Goal: Task Accomplishment & Management: Complete application form

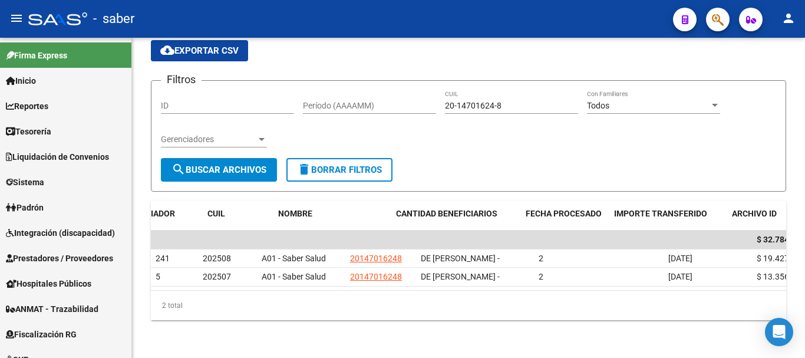
scroll to position [0, 143]
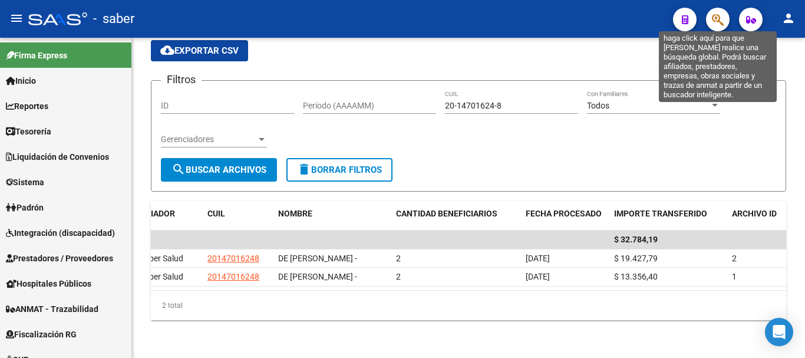
click at [713, 18] on icon "button" at bounding box center [718, 20] width 12 height 14
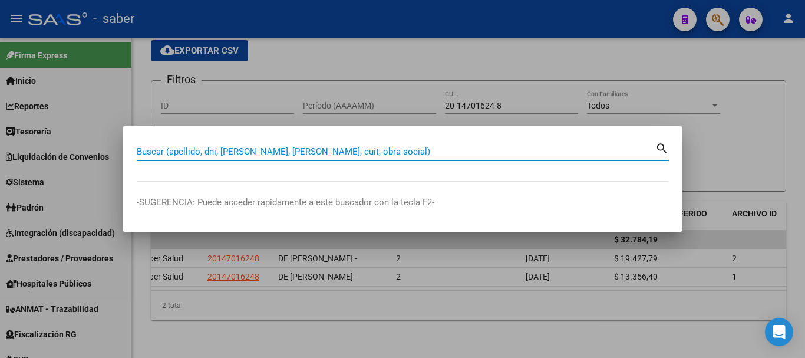
click at [273, 147] on input "Buscar (apellido, dni, [PERSON_NAME], [PERSON_NAME], cuit, obra social)" at bounding box center [396, 151] width 519 height 11
paste input "39276388"
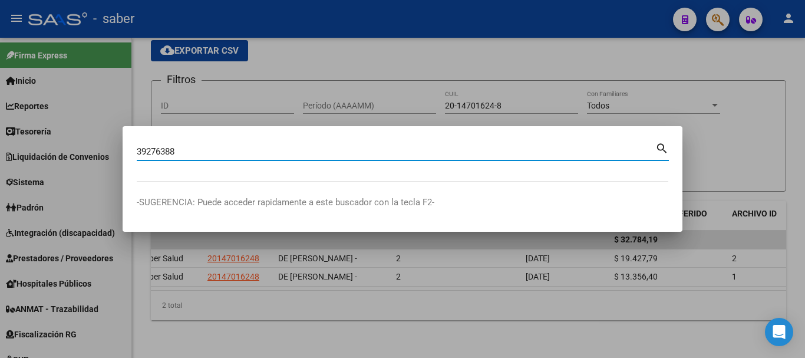
type input "39276388"
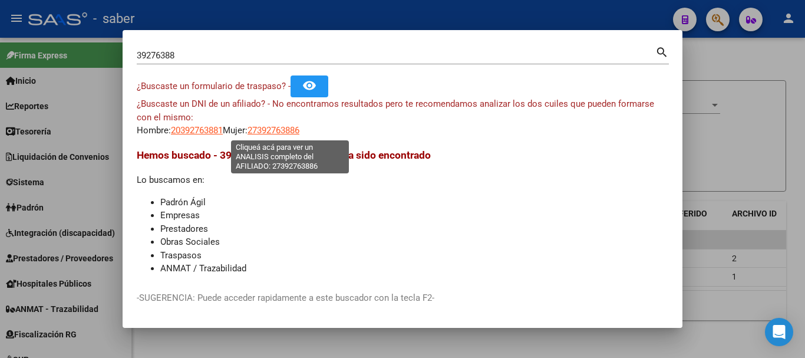
click at [278, 130] on span "27392763886" at bounding box center [274, 130] width 52 height 11
type textarea "27392763886"
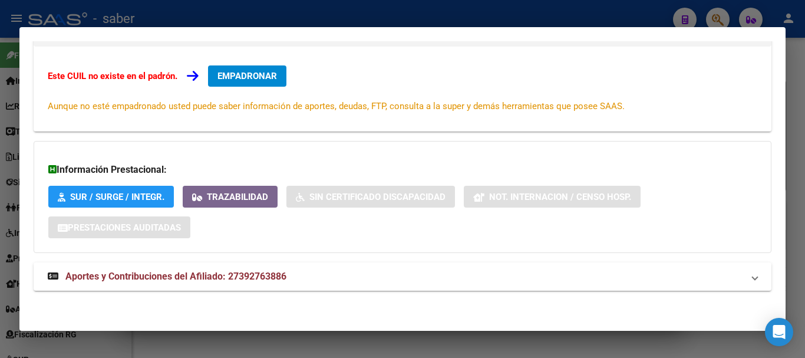
scroll to position [75, 0]
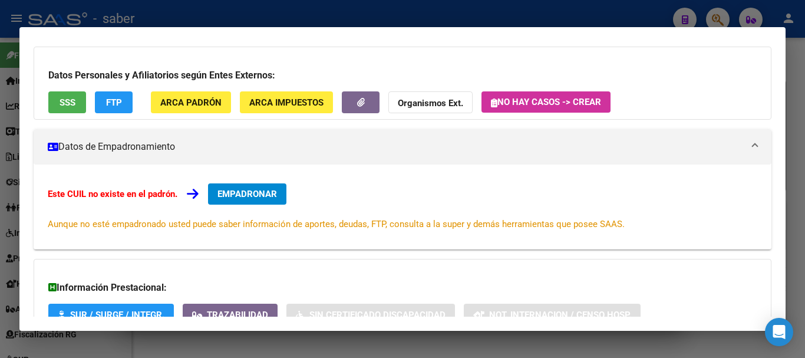
drag, startPoint x: 404, startPoint y: 344, endPoint x: 57, endPoint y: 338, distance: 347.3
click at [403, 344] on div at bounding box center [402, 179] width 805 height 358
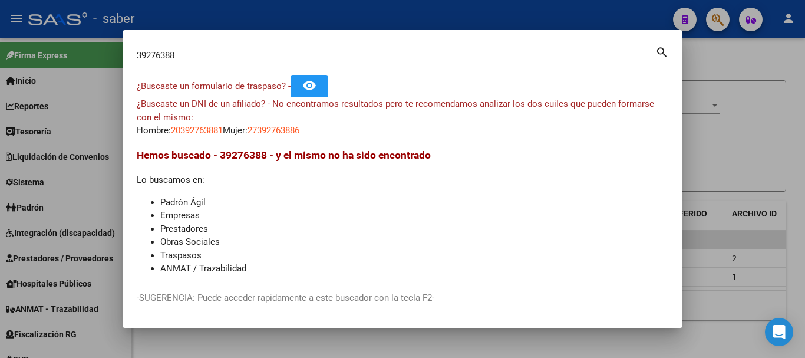
click at [134, 341] on div at bounding box center [402, 179] width 805 height 358
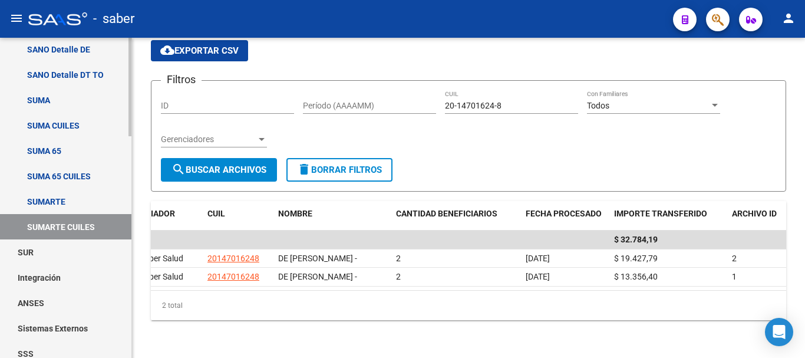
scroll to position [718, 0]
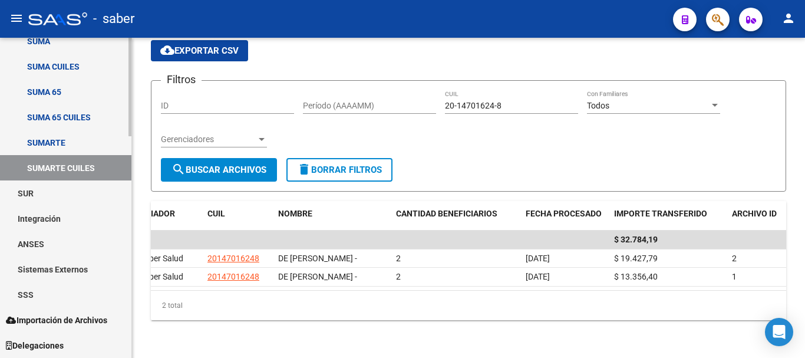
click at [29, 290] on link "SSS" at bounding box center [65, 294] width 131 height 25
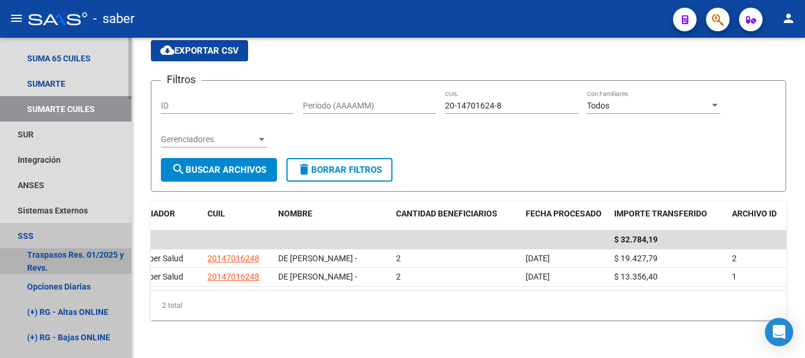
click at [48, 249] on link "Traspasos Res. 01/2025 y Revs." at bounding box center [65, 260] width 131 height 25
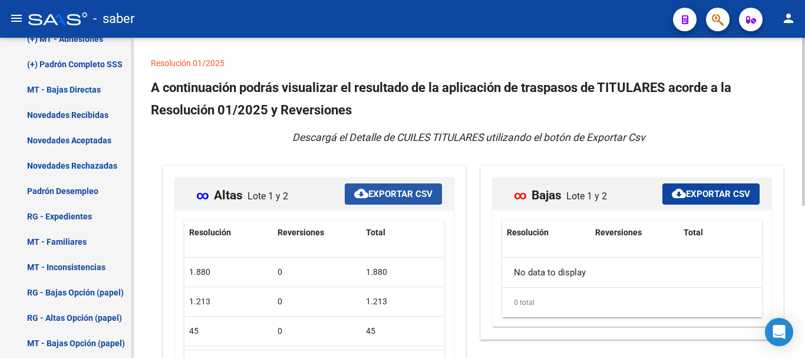
click at [413, 193] on span "cloud_download Exportar CSV" at bounding box center [393, 194] width 78 height 11
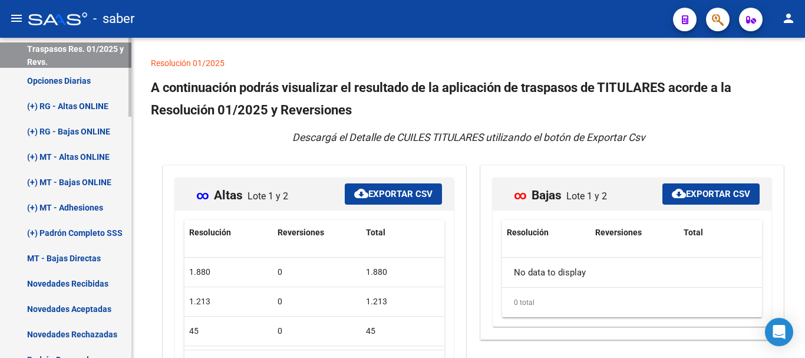
scroll to position [600, 0]
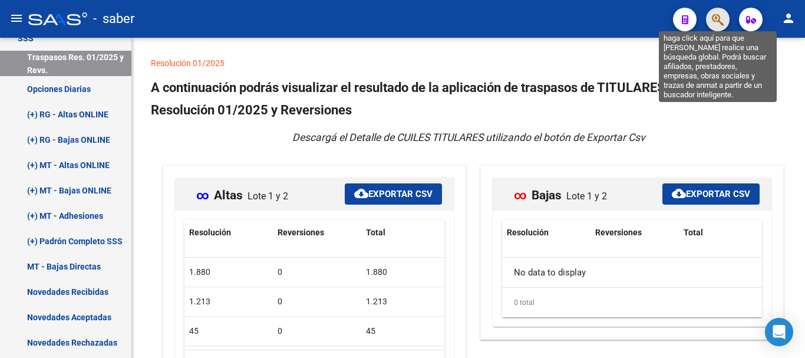
click at [719, 17] on icon "button" at bounding box center [718, 20] width 12 height 14
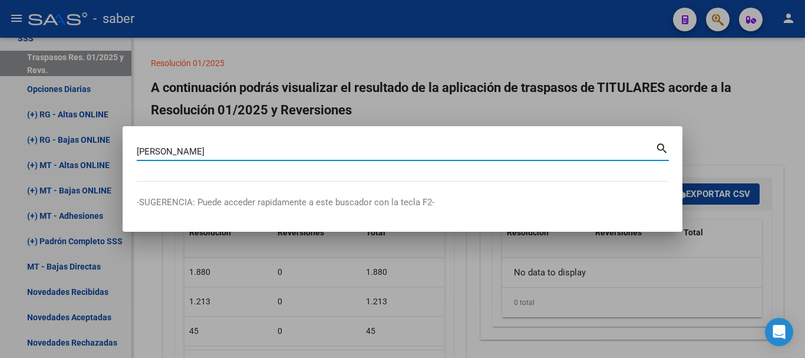
type input "[PERSON_NAME]"
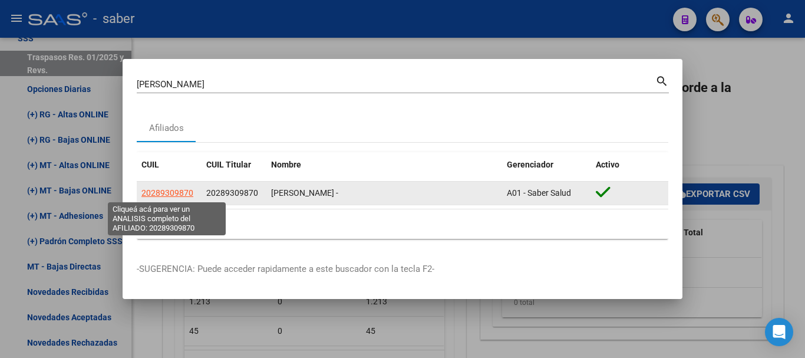
click at [170, 190] on span "20289309870" at bounding box center [167, 192] width 52 height 9
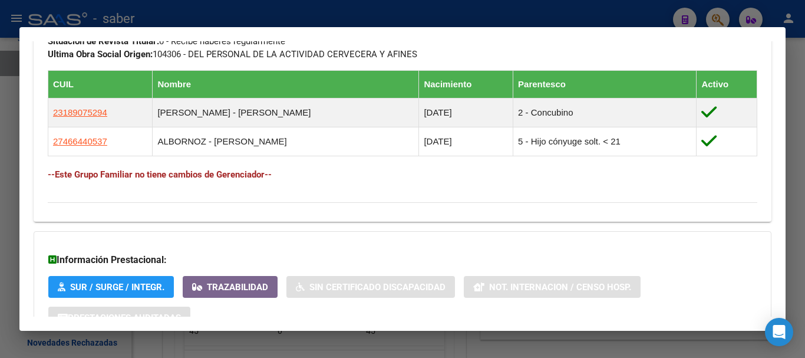
scroll to position [648, 0]
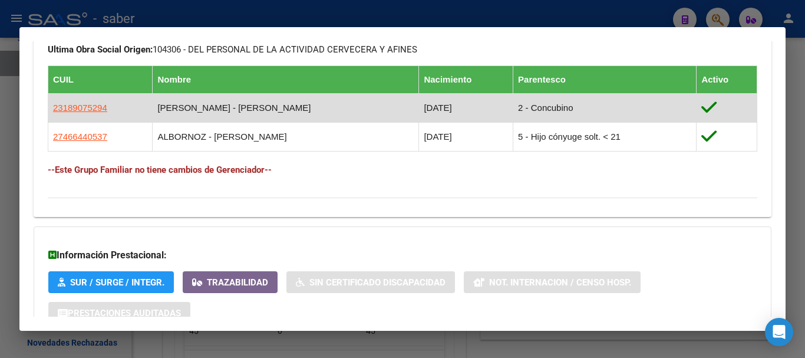
drag, startPoint x: 52, startPoint y: 107, endPoint x: 129, endPoint y: 115, distance: 76.5
click at [143, 115] on td "23189075294" at bounding box center [100, 107] width 104 height 29
drag, startPoint x: 80, startPoint y: 114, endPoint x: 110, endPoint y: 106, distance: 31.3
click at [110, 106] on td "23189075294" at bounding box center [100, 107] width 104 height 29
copy span "23189075294"
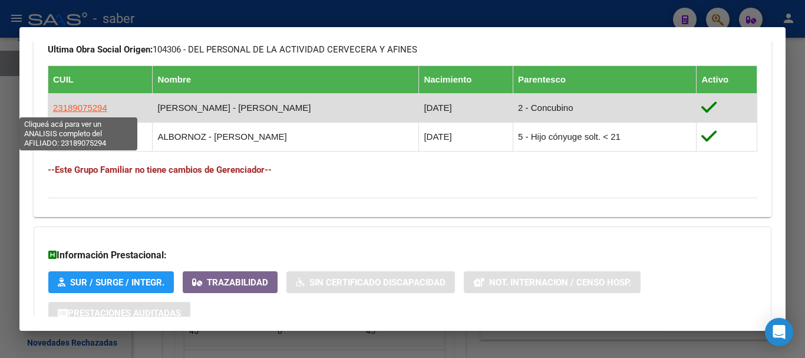
click at [73, 104] on span "23189075294" at bounding box center [80, 108] width 54 height 10
copy span "23189075294"
type textarea "23189075294"
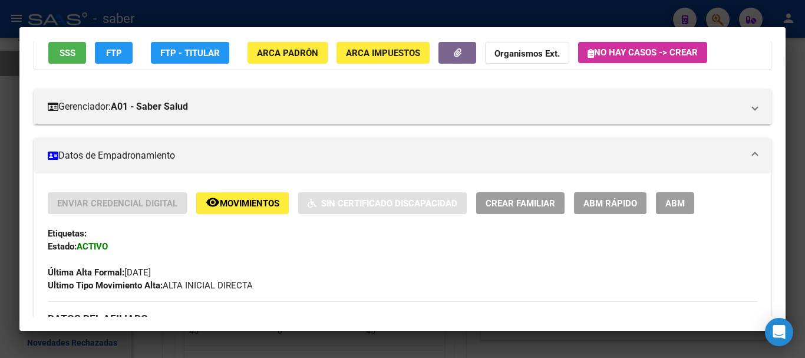
scroll to position [118, 0]
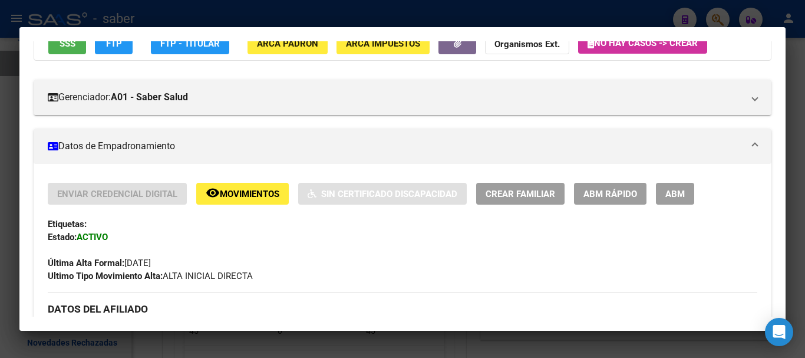
click at [608, 195] on span "ABM Rápido" at bounding box center [611, 194] width 54 height 11
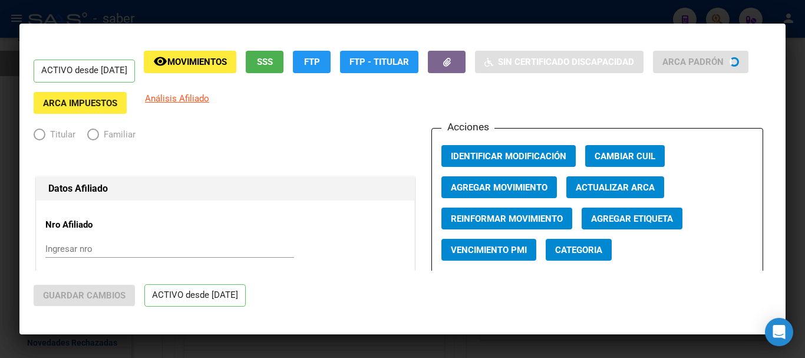
radio input "true"
type input "30-59137410-5"
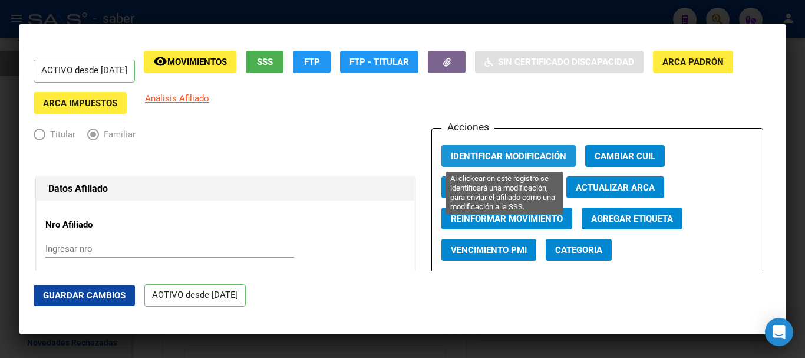
click at [532, 156] on span "Identificar Modificación" at bounding box center [509, 156] width 116 height 11
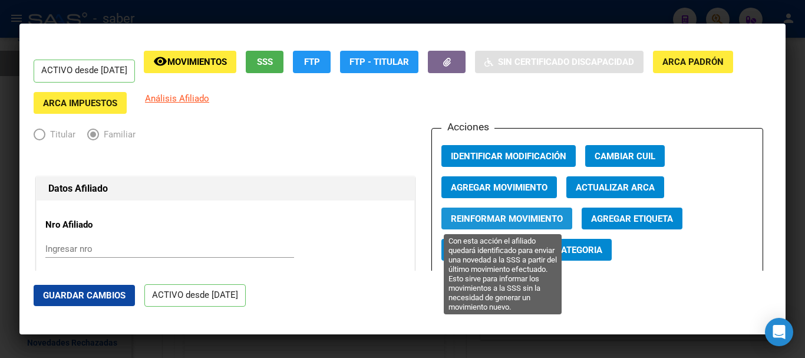
click at [504, 222] on span "Reinformar Movimiento" at bounding box center [507, 218] width 112 height 11
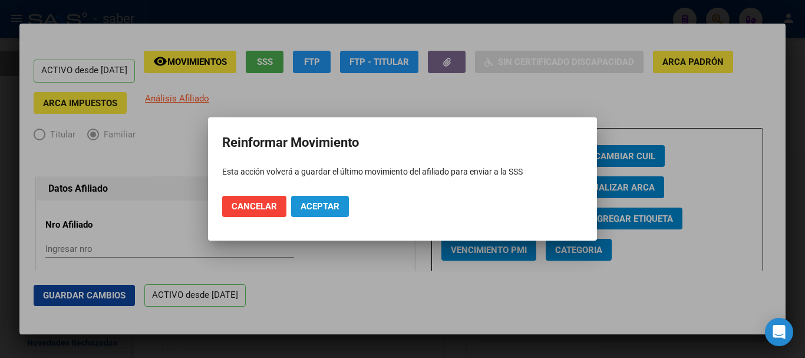
click at [310, 206] on span "Aceptar" at bounding box center [320, 206] width 39 height 11
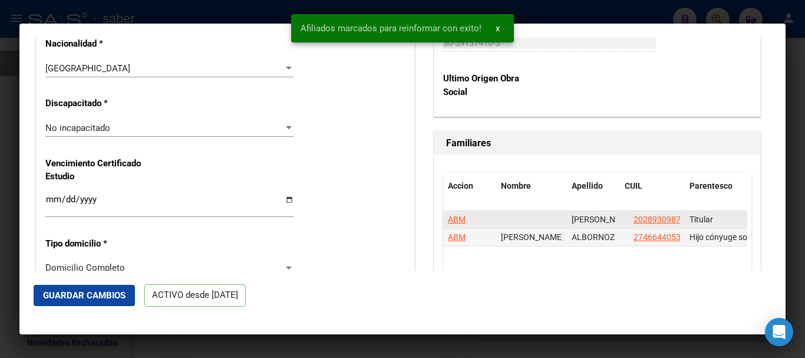
scroll to position [825, 0]
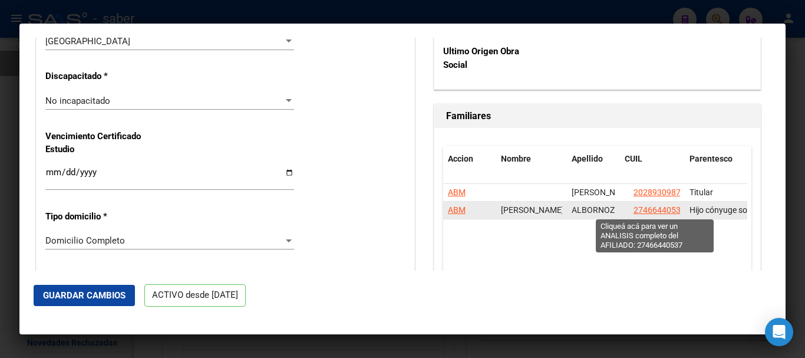
click at [648, 208] on span "27466440537" at bounding box center [660, 209] width 52 height 9
type textarea "27466440537"
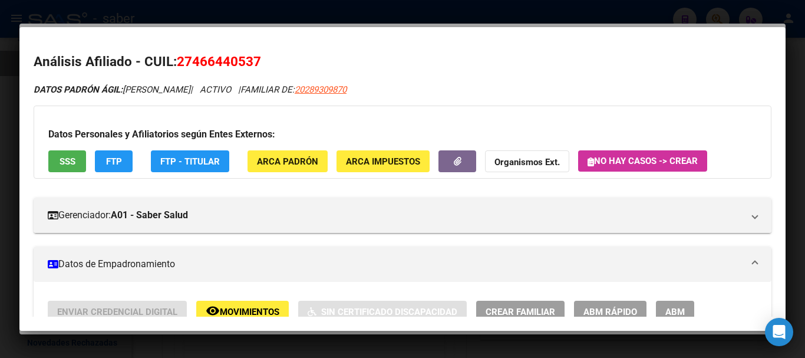
drag, startPoint x: 177, startPoint y: 58, endPoint x: 240, endPoint y: 56, distance: 62.5
click at [276, 64] on h2 "Análisis Afiliado - CUIL: 27466440537" at bounding box center [403, 62] width 738 height 20
copy span "27466440537"
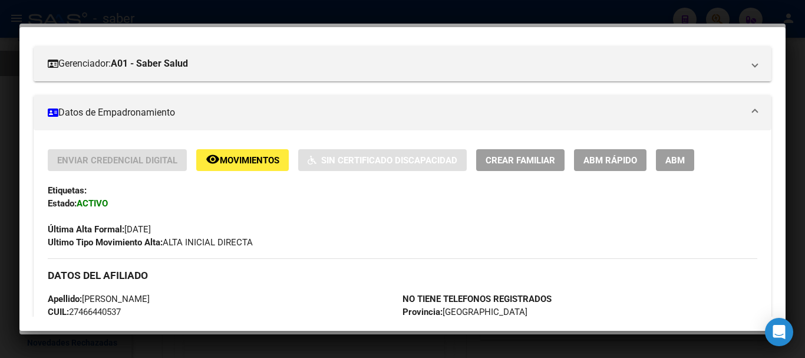
scroll to position [177, 0]
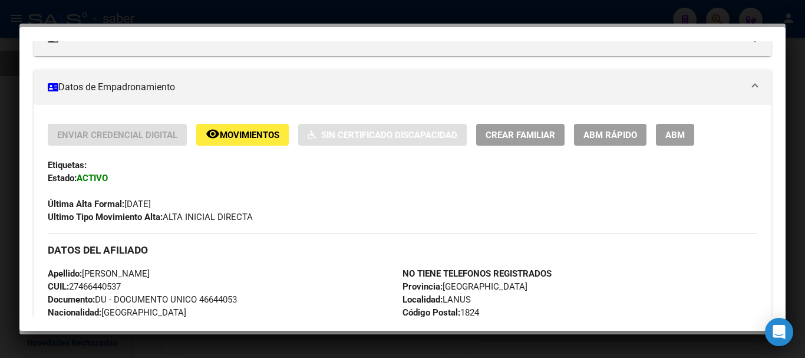
click at [242, 133] on span "Movimientos" at bounding box center [250, 135] width 60 height 11
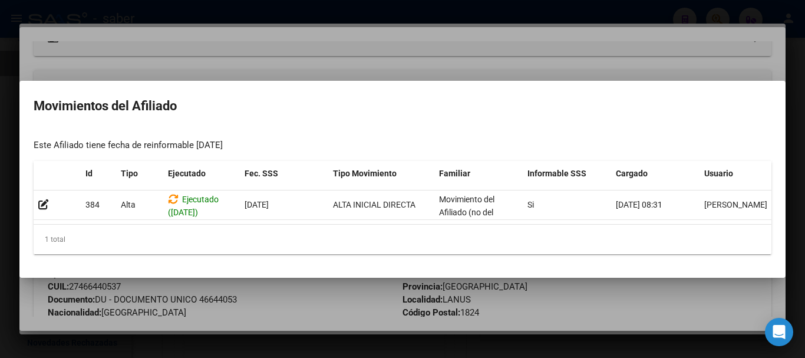
click at [297, 289] on div at bounding box center [402, 179] width 805 height 358
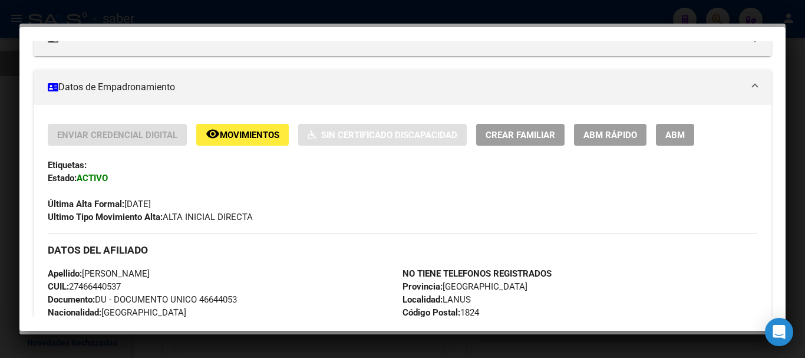
click at [584, 130] on button "ABM Rápido" at bounding box center [610, 135] width 73 height 22
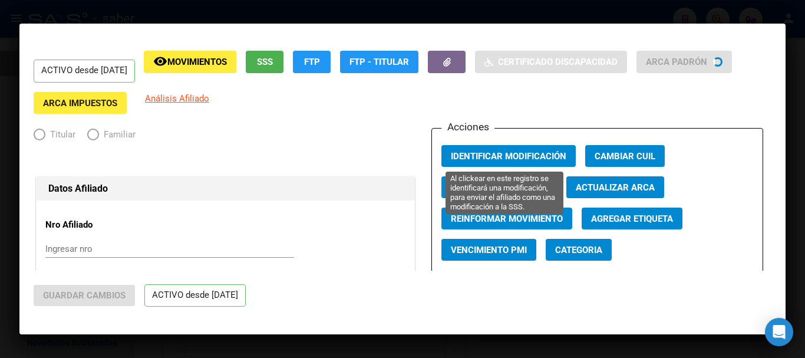
radio input "true"
type input "30-59137410-5"
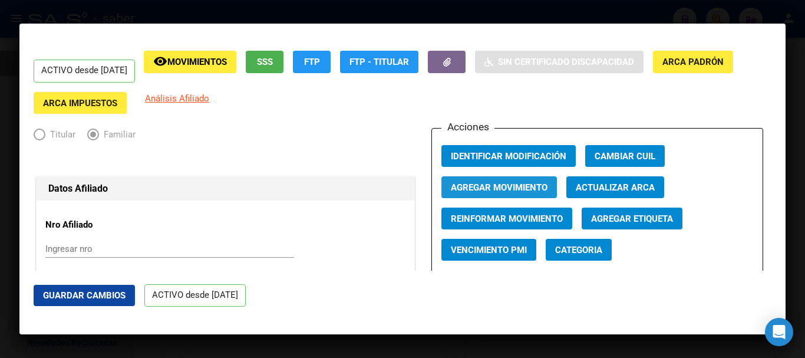
click at [506, 186] on span "Agregar Movimiento" at bounding box center [499, 187] width 97 height 11
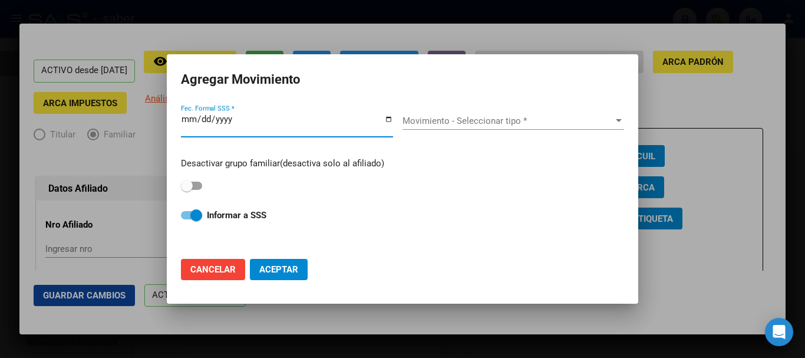
click at [735, 192] on div at bounding box center [402, 179] width 805 height 358
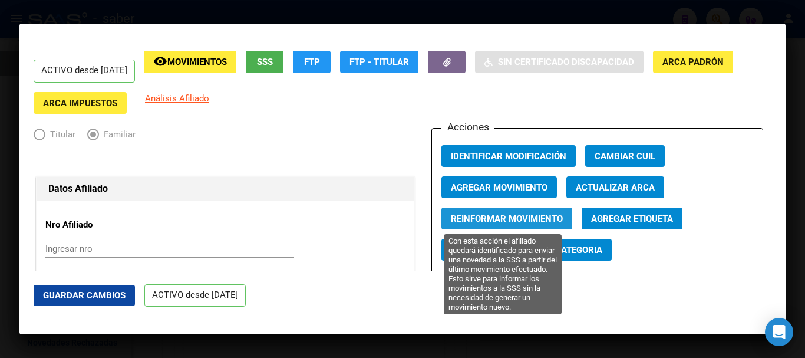
click at [504, 225] on button "Reinformar Movimiento" at bounding box center [507, 219] width 131 height 22
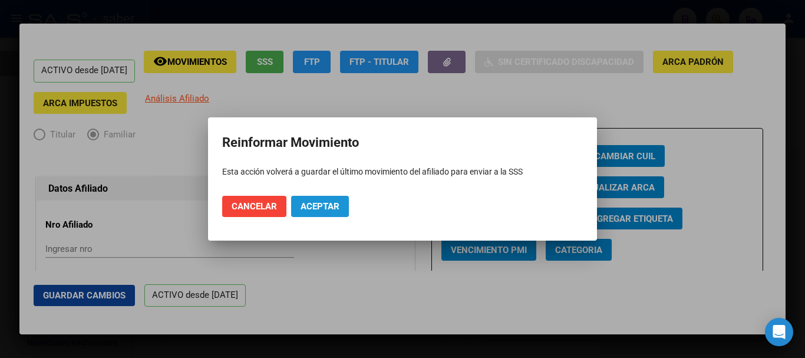
click at [330, 206] on span "Aceptar" at bounding box center [320, 206] width 39 height 11
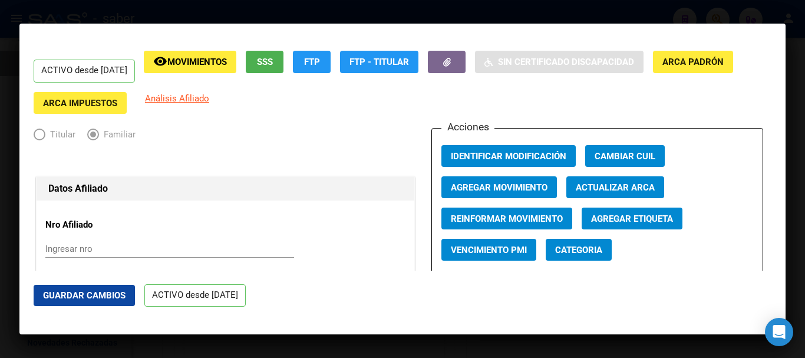
click at [578, 347] on div at bounding box center [402, 179] width 805 height 358
